Goal: Transaction & Acquisition: Subscribe to service/newsletter

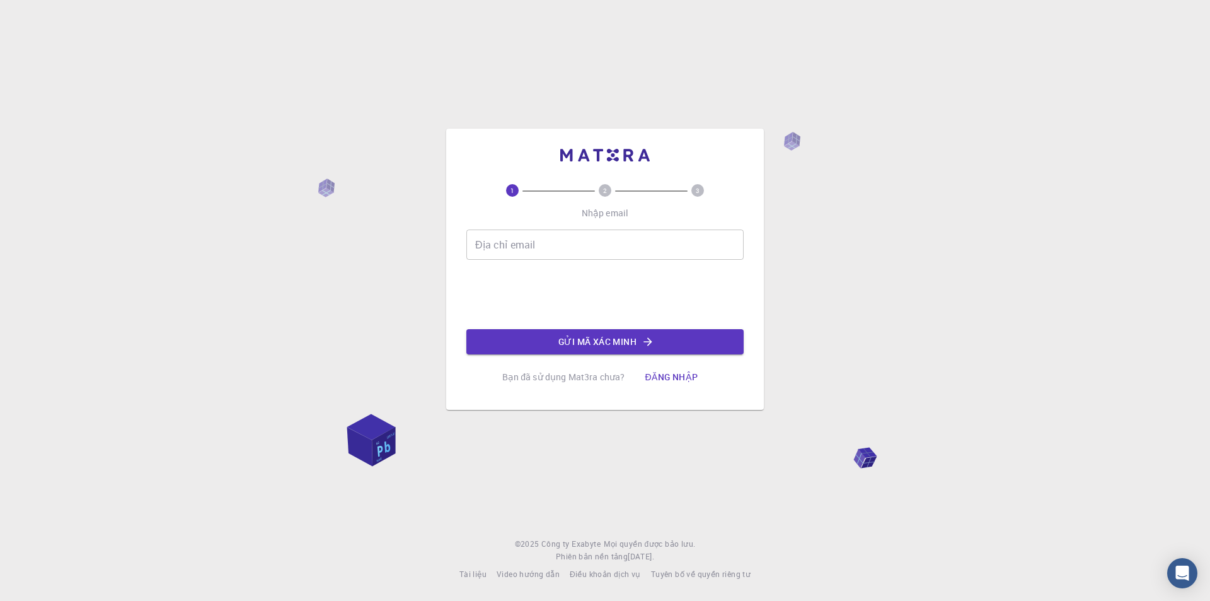
click at [537, 248] on input "Địa chỉ email" at bounding box center [605, 244] width 277 height 30
type input "[EMAIL_ADDRESS][DOMAIN_NAME]"
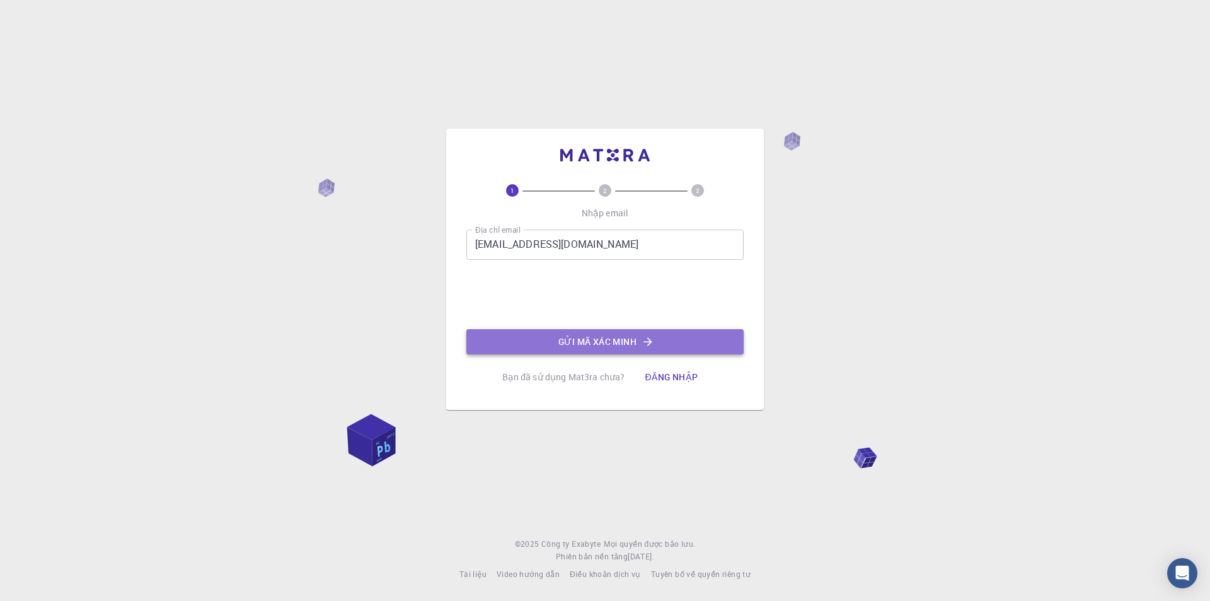
click at [603, 344] on font "Gửi mã xác minh" at bounding box center [598, 341] width 78 height 12
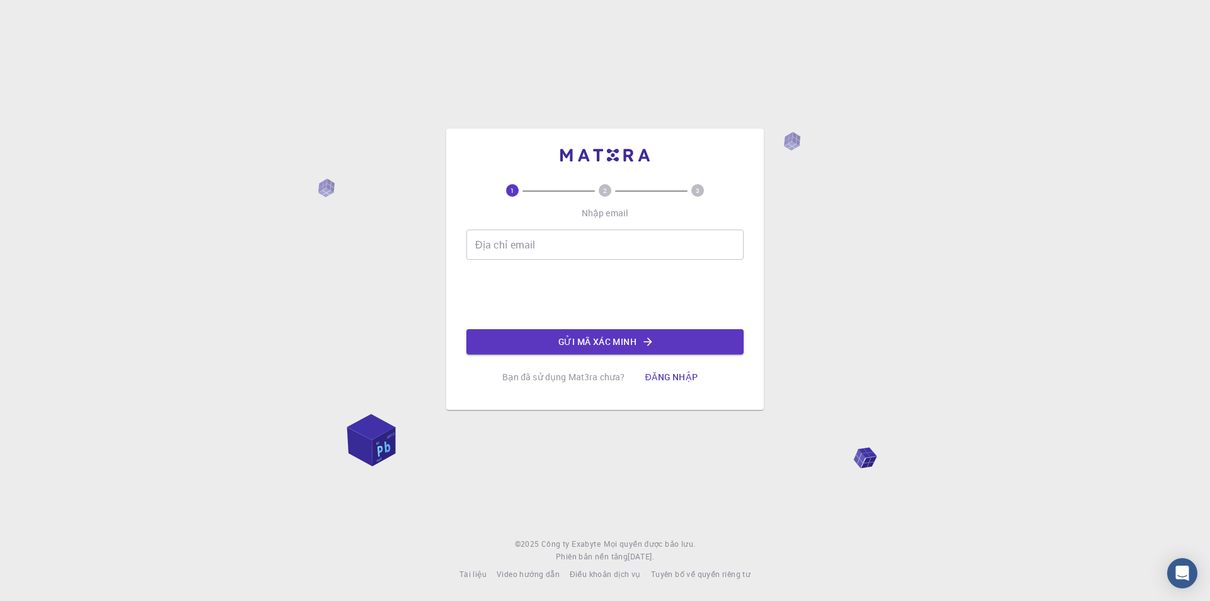
click at [632, 252] on input "Địa chỉ email" at bounding box center [605, 244] width 277 height 30
click at [477, 286] on div "Địa chỉ email Địa chỉ email Gửi mã xác minh" at bounding box center [605, 291] width 277 height 125
click at [610, 191] on circle at bounding box center [605, 190] width 13 height 13
click at [558, 236] on input "Địa chỉ email" at bounding box center [605, 244] width 277 height 30
type input "[EMAIL_ADDRESS][DOMAIN_NAME]"
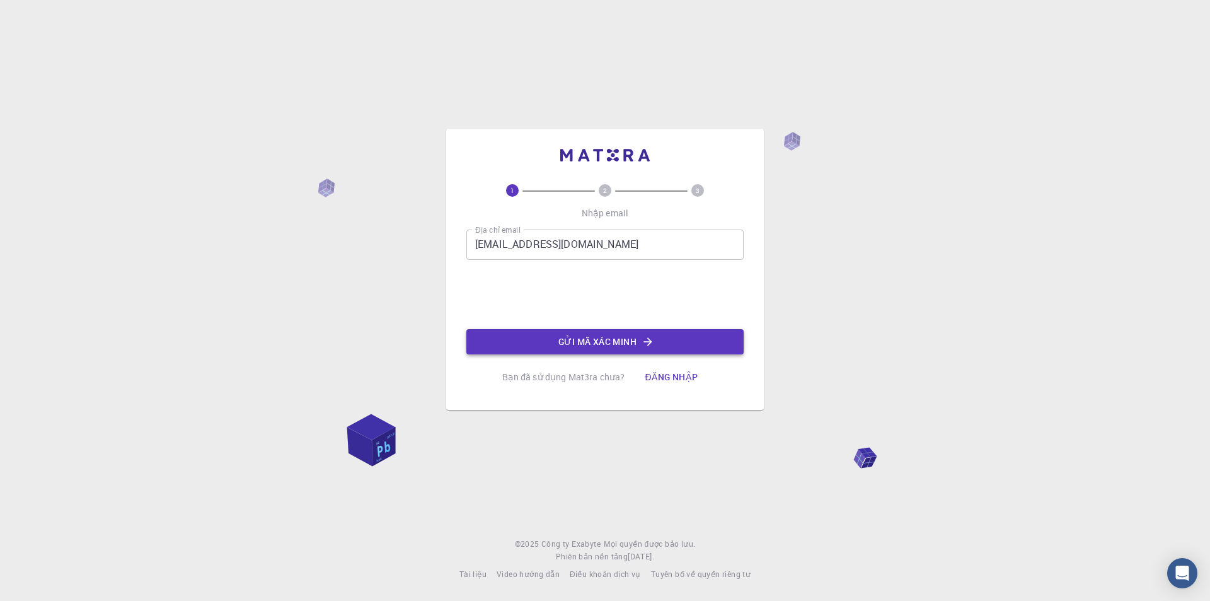
click at [540, 339] on button "Gửi mã xác minh" at bounding box center [605, 341] width 277 height 25
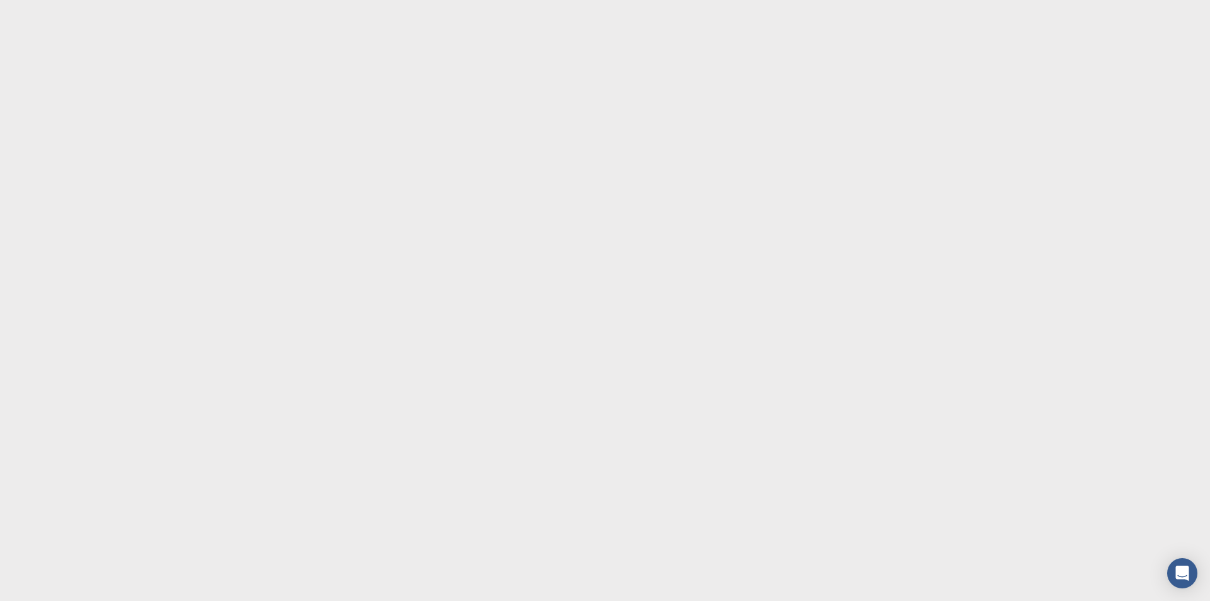
click at [552, 263] on body "Văn bản gốc Đánh giá bản dịch này Ý kiến phản hồi của bạn sẽ được dùng để góp p…" at bounding box center [605, 300] width 1210 height 601
click at [550, 266] on body "Văn bản gốc Đánh giá bản dịch này Ý kiến phản hồi của bạn sẽ được dùng để góp p…" at bounding box center [605, 300] width 1210 height 601
click at [550, 265] on body "Văn bản gốc Đánh giá bản dịch này Ý kiến phản hồi của bạn sẽ được dùng để góp p…" at bounding box center [605, 300] width 1210 height 601
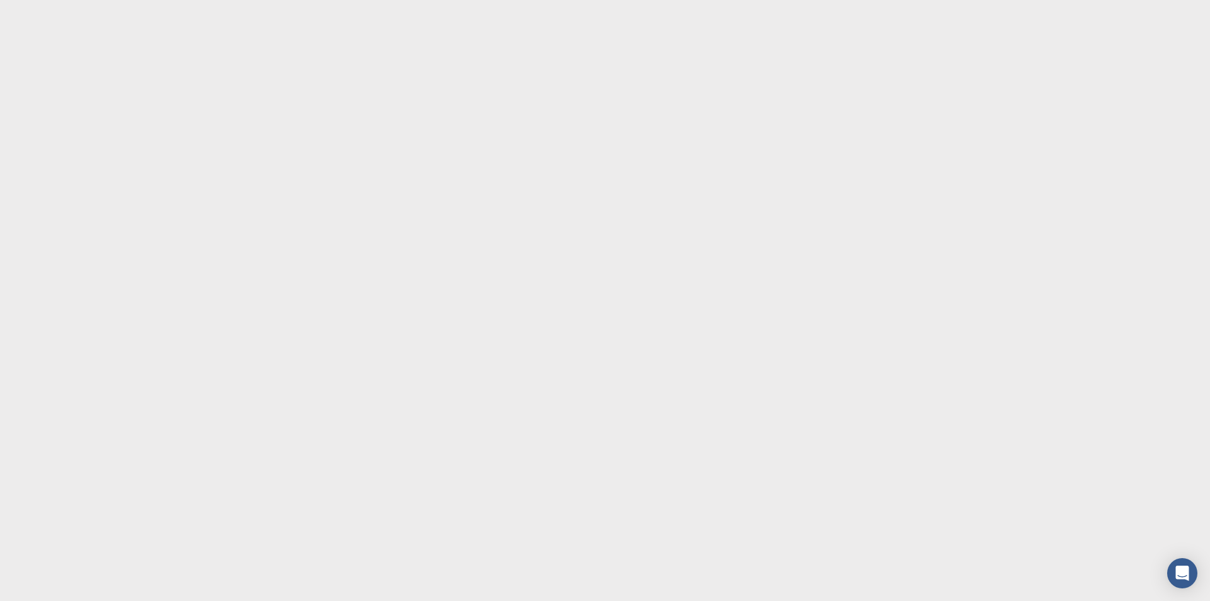
click at [551, 265] on body "Văn bản gốc Đánh giá bản dịch này Ý kiến phản hồi của bạn sẽ được dùng để góp p…" at bounding box center [605, 300] width 1210 height 601
